Goal: Find specific page/section: Find specific page/section

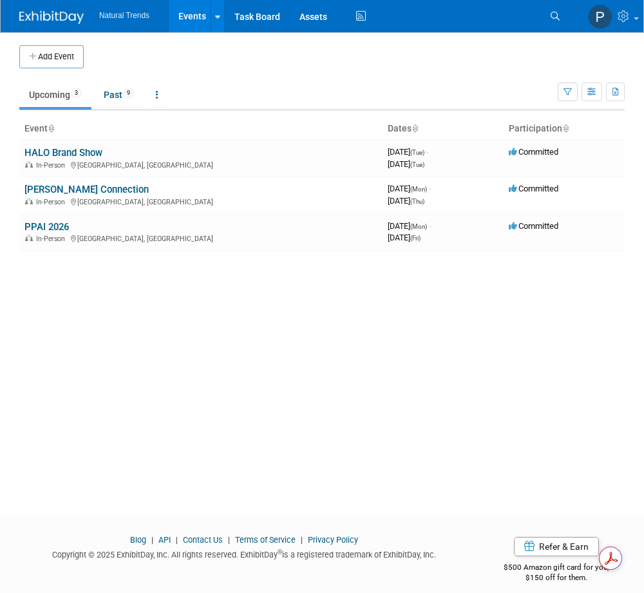
click at [453, 534] on div "Blog | API | Contact Us | Terms of Service | Privacy Policy Copyright © 2025 Ex…" at bounding box center [244, 551] width 469 height 34
click at [126, 188] on link "[PERSON_NAME] Connection" at bounding box center [86, 190] width 124 height 12
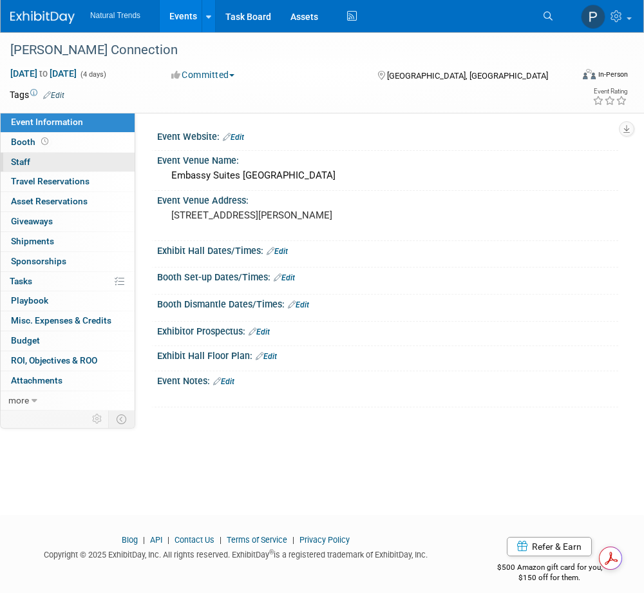
click at [33, 163] on link "0 Staff 0" at bounding box center [68, 162] width 134 height 19
